Goal: Find specific page/section: Find specific page/section

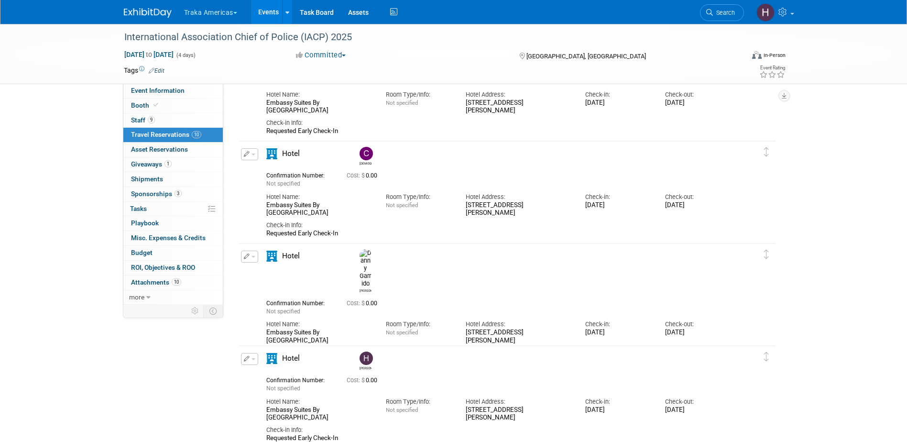
scroll to position [780, 0]
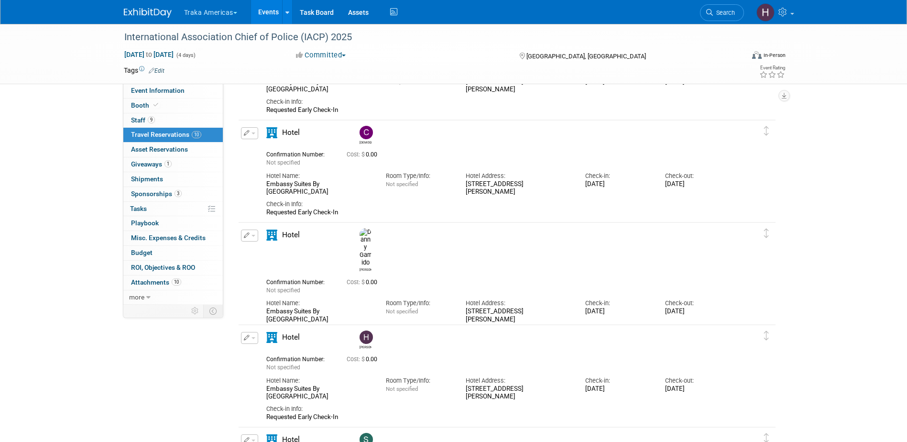
click at [195, 12] on button "Traka Americas" at bounding box center [216, 10] width 66 height 21
click at [111, 58] on div "International Association Chief of Police (IACP) 2025 Oct 18, 2025 to Oct 21, 2…" at bounding box center [453, 54] width 907 height 60
click at [143, 15] on img at bounding box center [148, 13] width 48 height 10
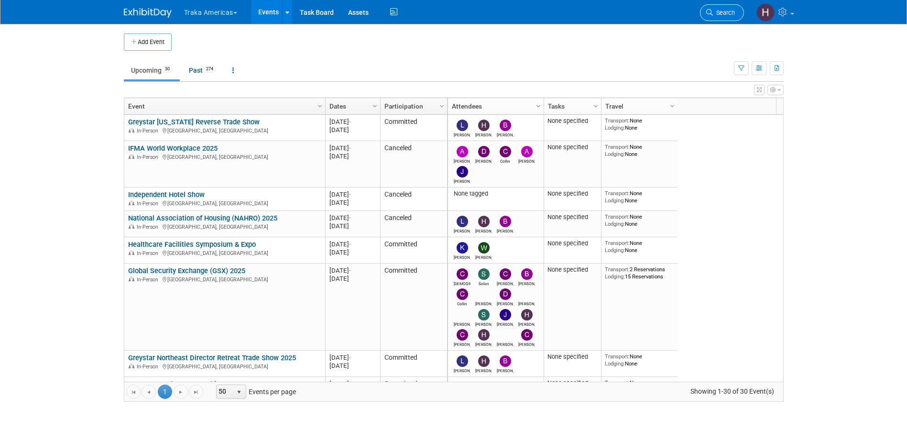
click at [728, 10] on span "Search" at bounding box center [724, 12] width 22 height 7
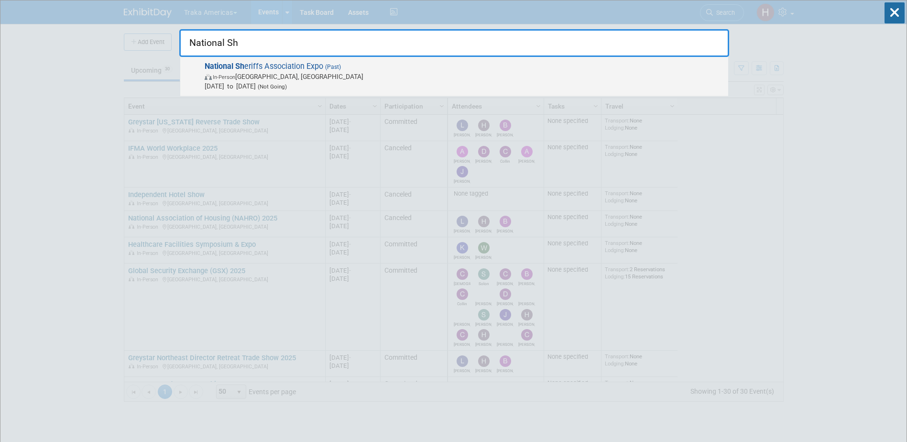
type input "National Sh"
click at [252, 85] on span "[DATE] to [DATE] (Not Going)" at bounding box center [464, 86] width 519 height 10
